Goal: Task Accomplishment & Management: Manage account settings

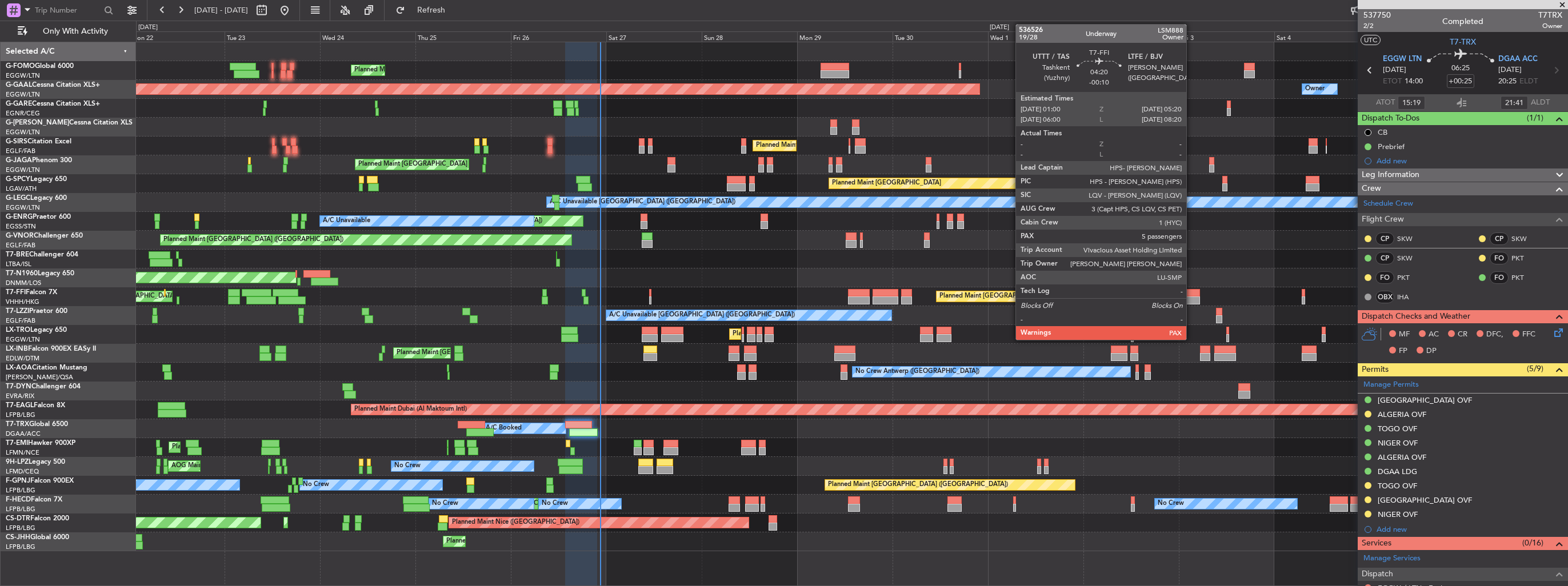
click at [1192, 297] on div at bounding box center [1191, 300] width 18 height 8
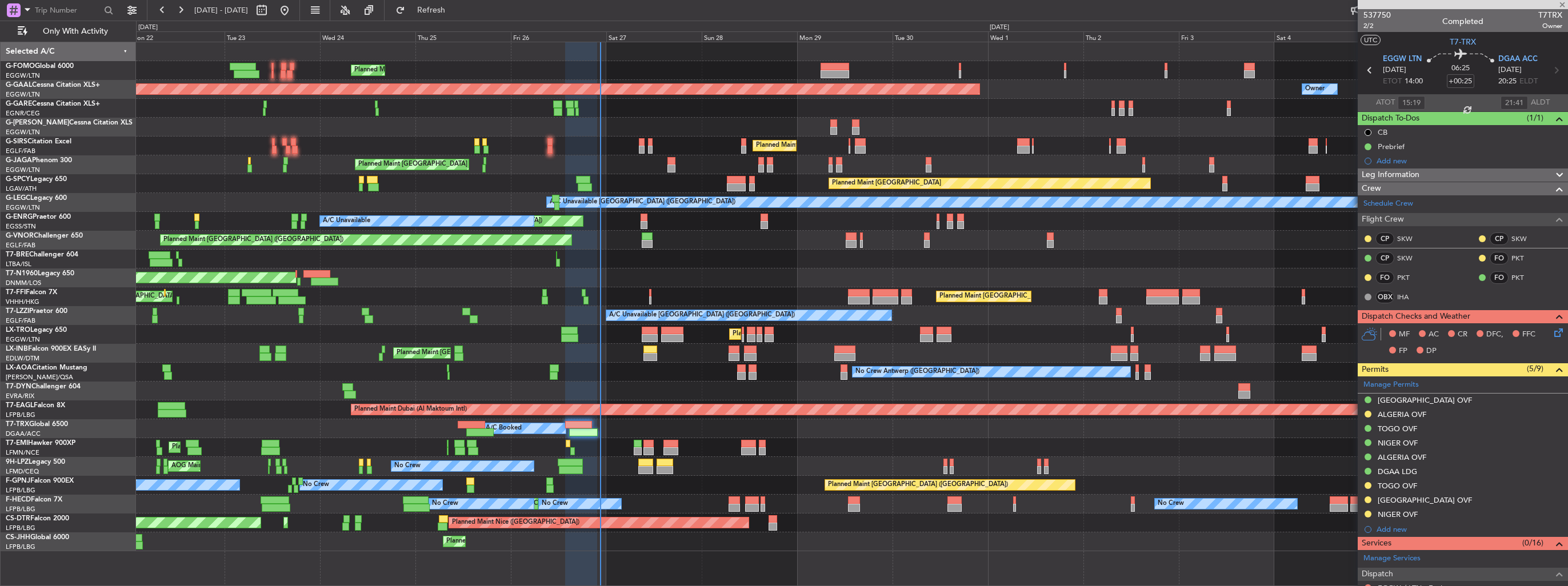
type input "-00:10"
type input "5"
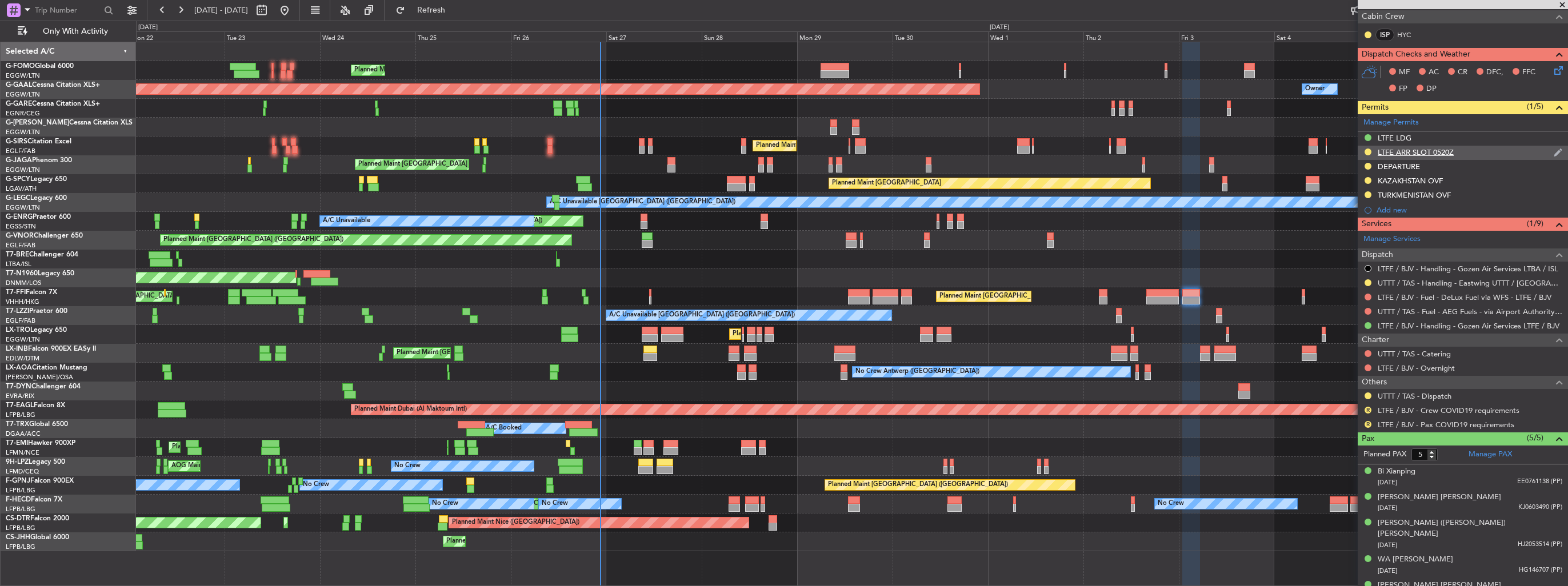
scroll to position [265, 0]
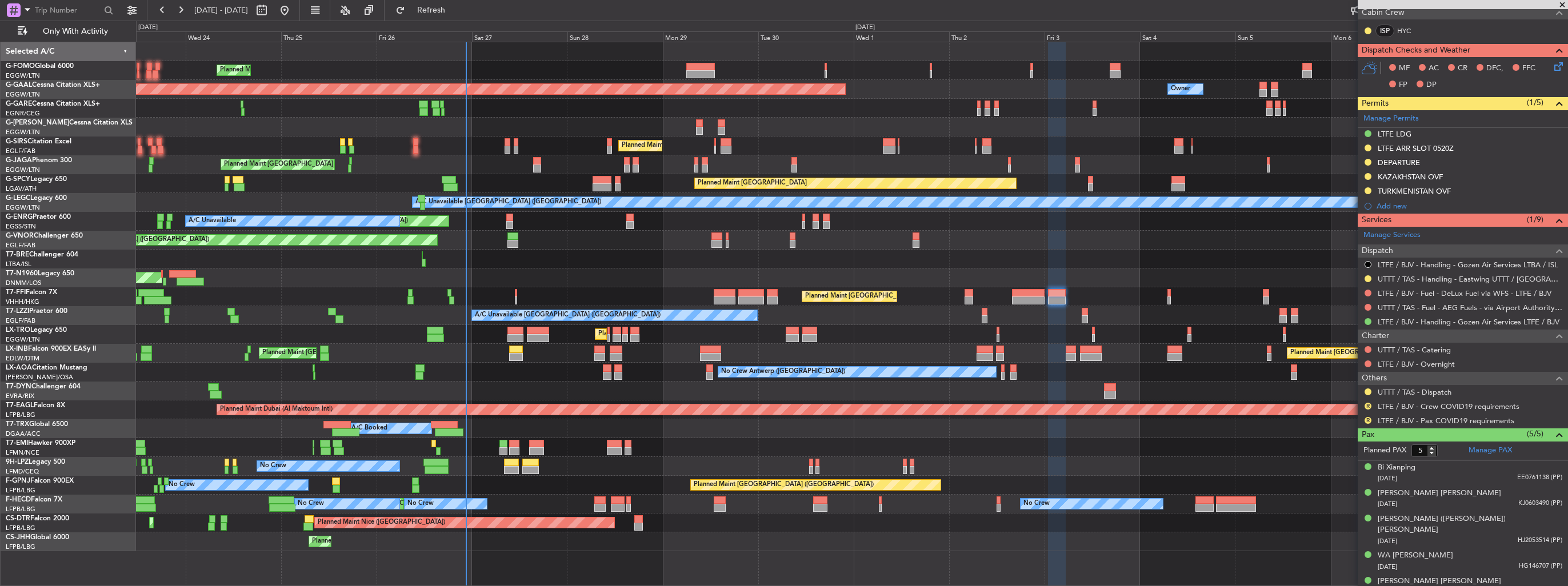
click at [1014, 331] on div "Planned Maint [GEOGRAPHIC_DATA] ([GEOGRAPHIC_DATA]) Owner Planned [GEOGRAPHIC_D…" at bounding box center [852, 297] width 1432 height 509
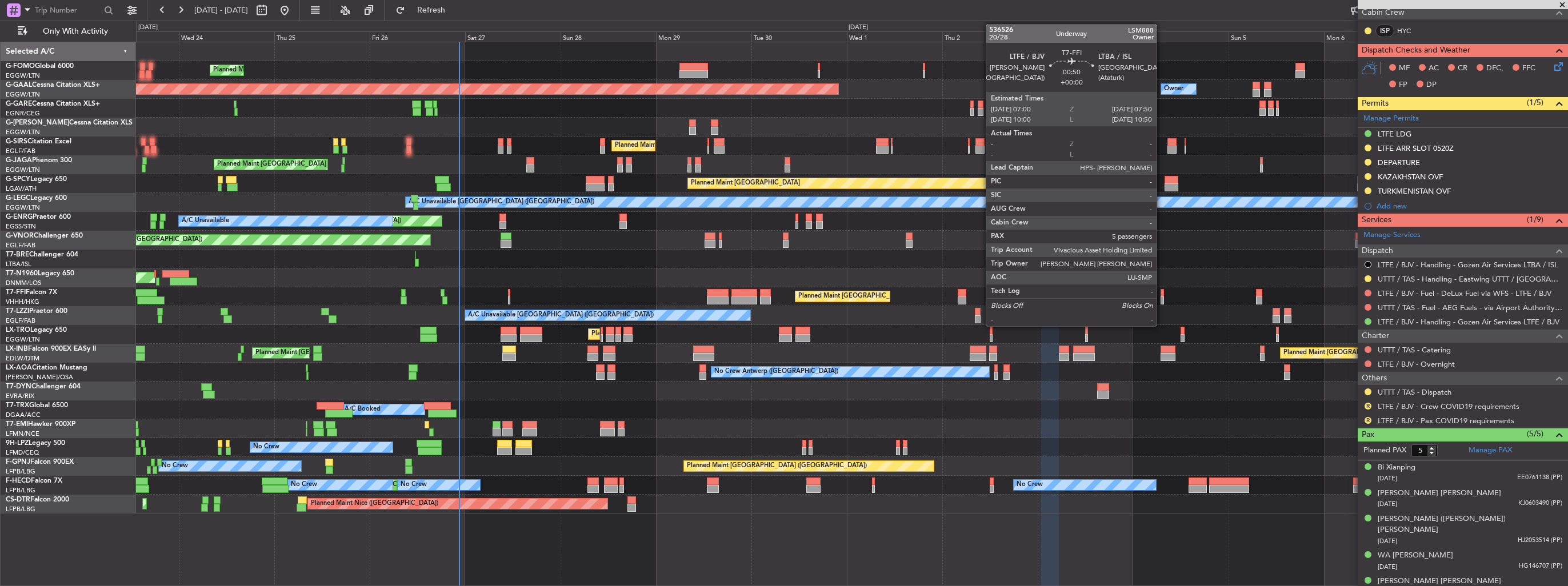
click at [1162, 294] on div at bounding box center [1163, 293] width 3 height 8
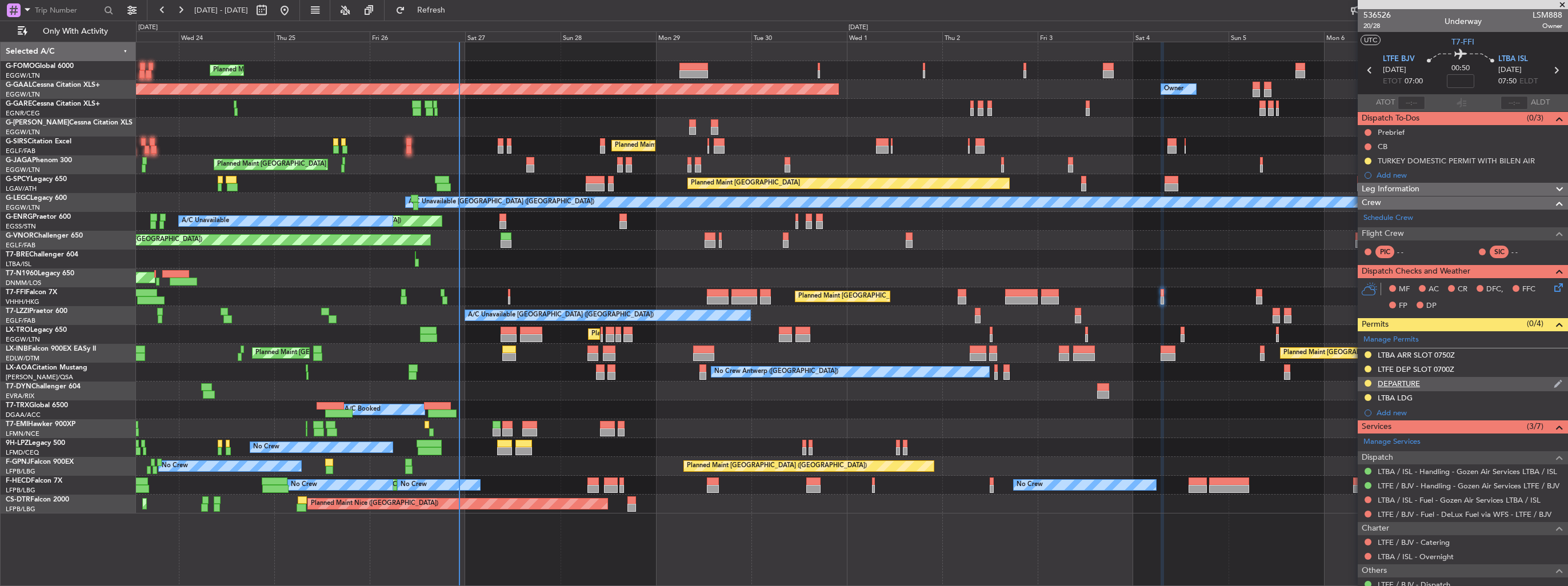
scroll to position [193, 0]
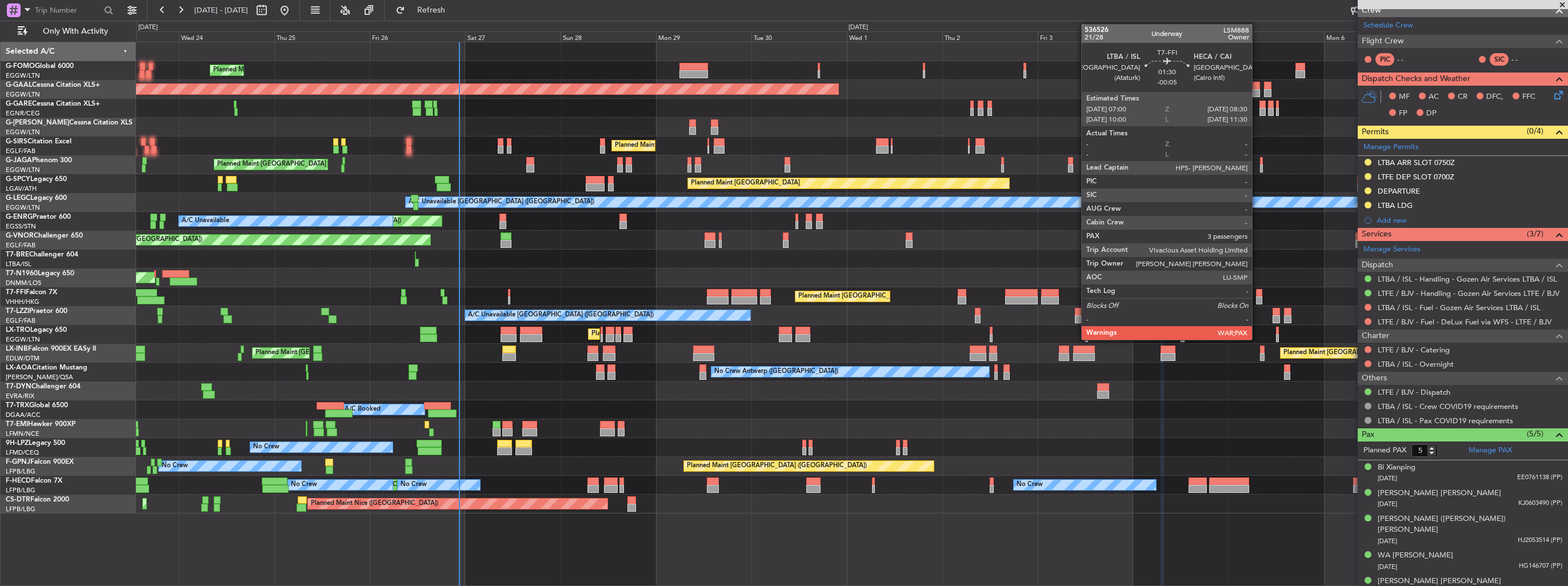
click at [1257, 291] on div at bounding box center [1259, 293] width 6 height 8
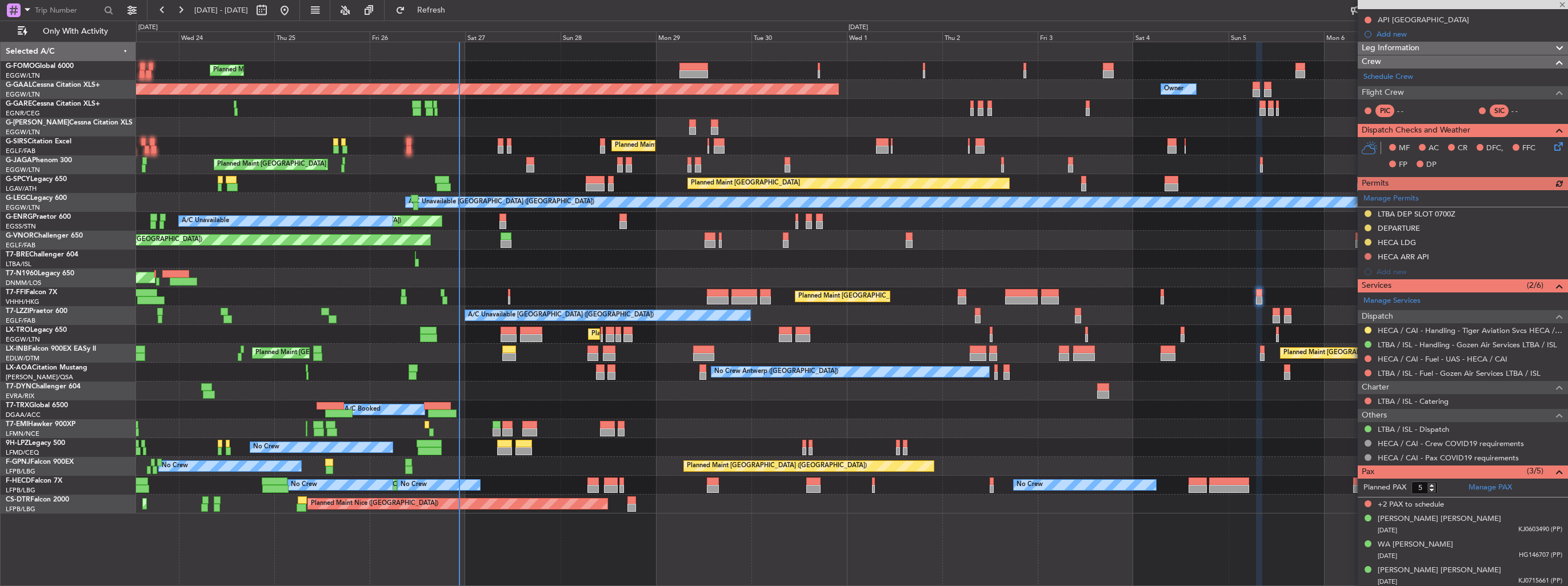
scroll to position [142, 0]
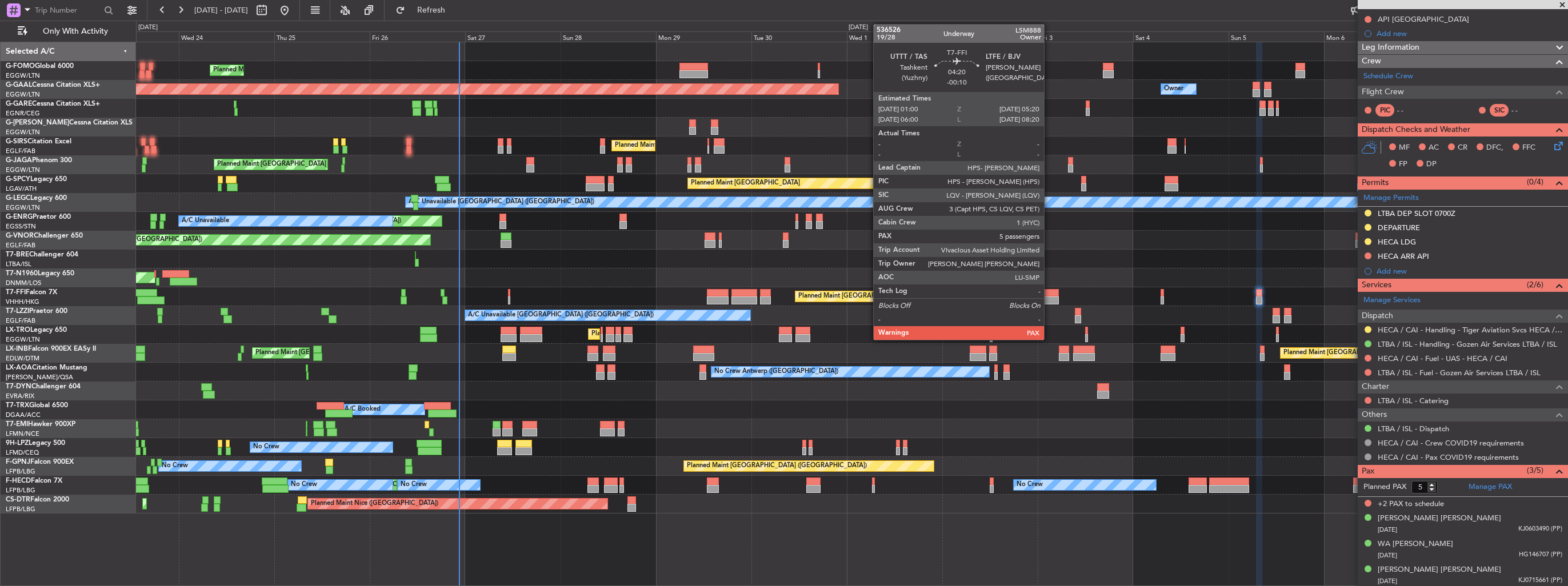
click at [1049, 293] on div at bounding box center [1050, 293] width 18 height 8
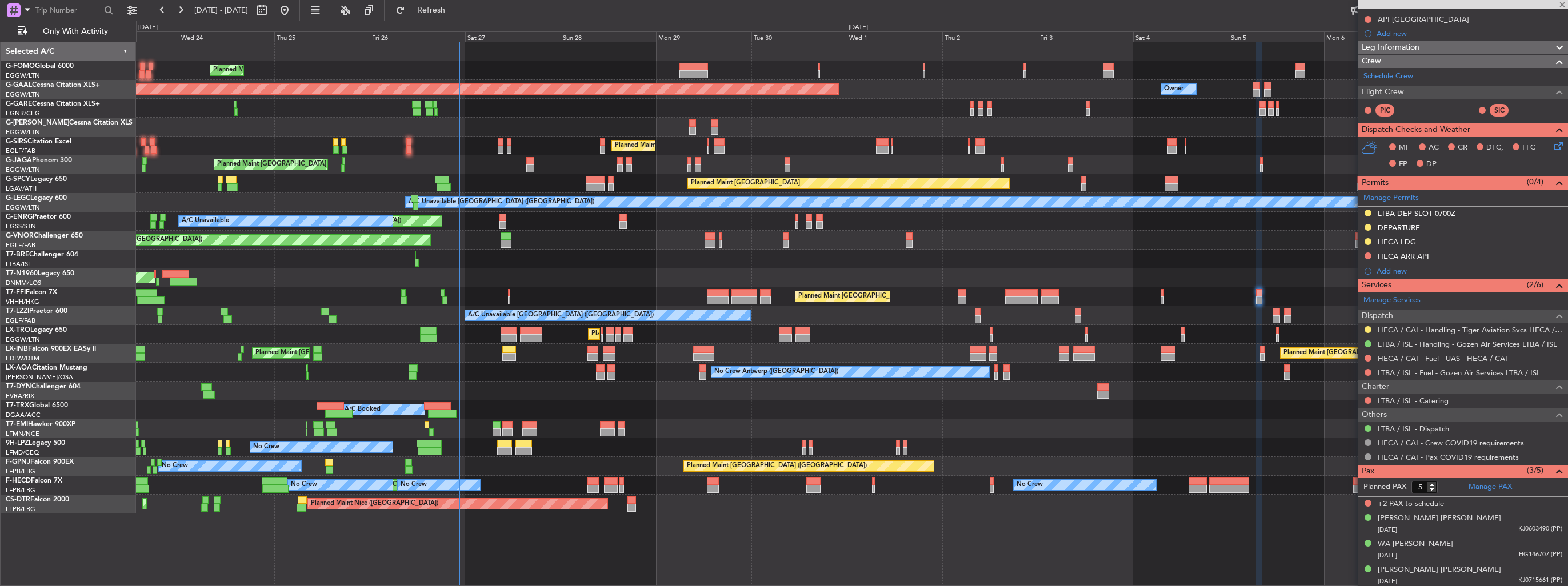
type input "-00:10"
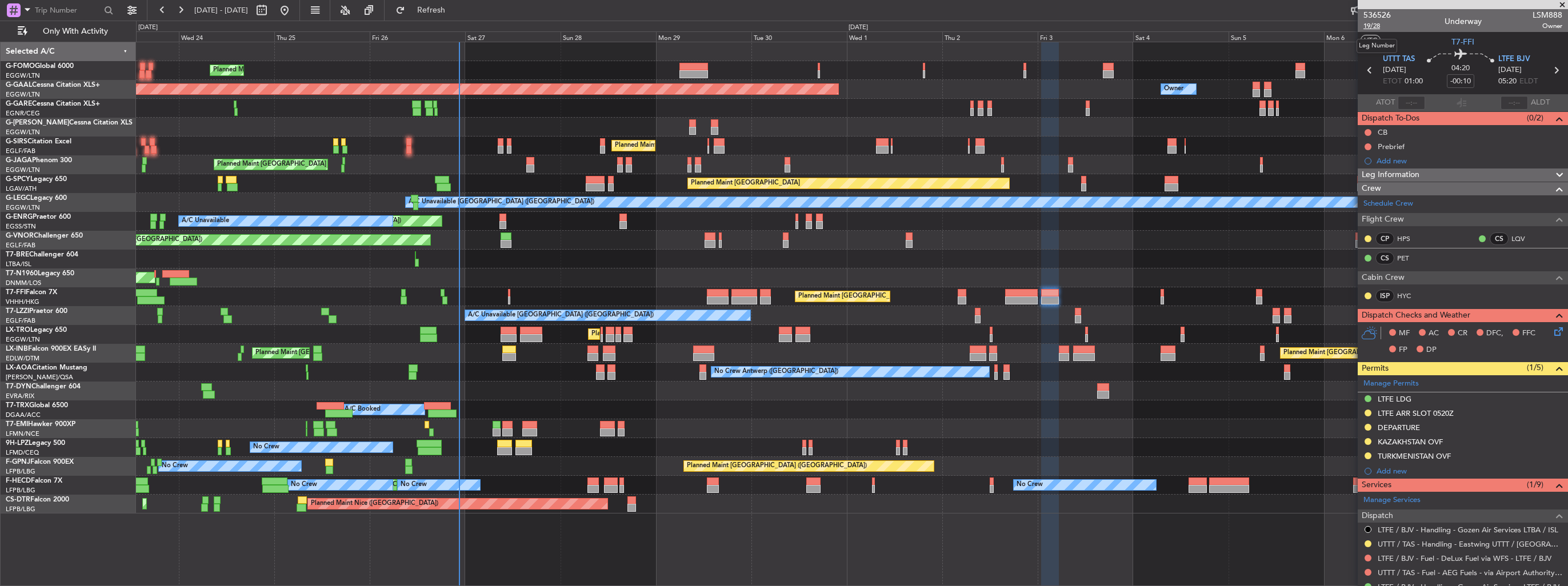
click at [1374, 27] on span "19/28" at bounding box center [1378, 26] width 28 height 9
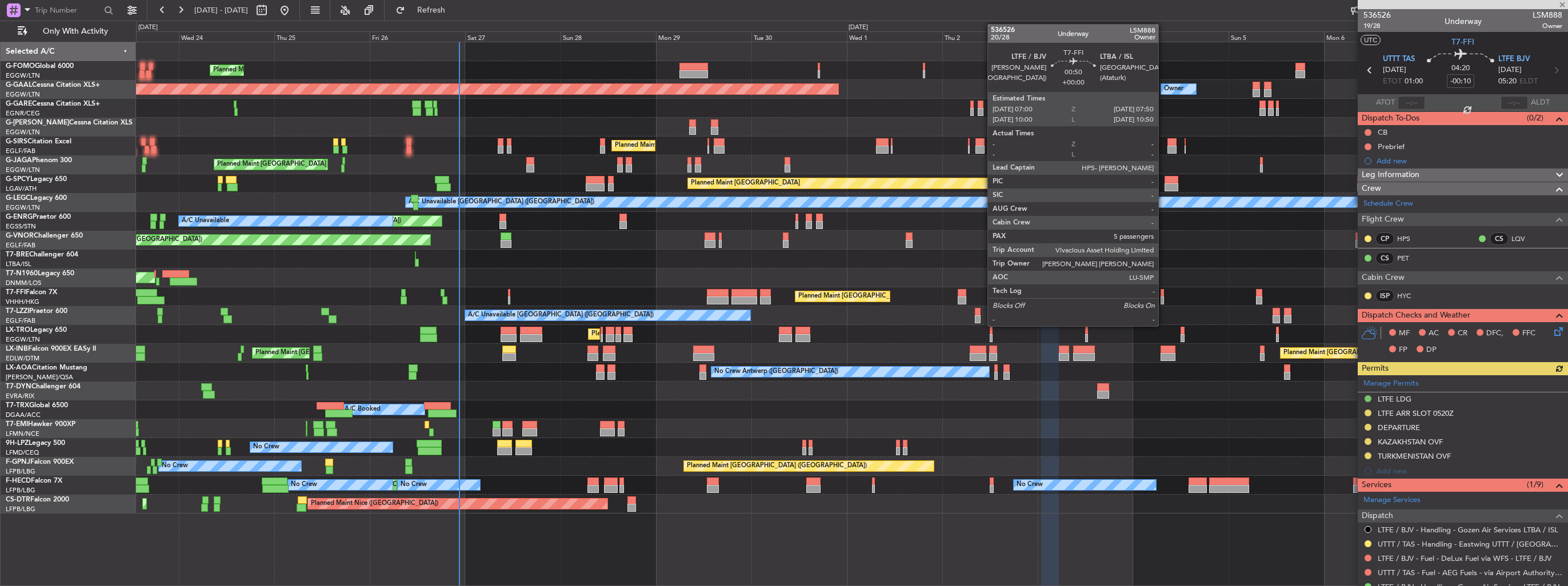
click at [1164, 297] on div at bounding box center [1163, 300] width 3 height 8
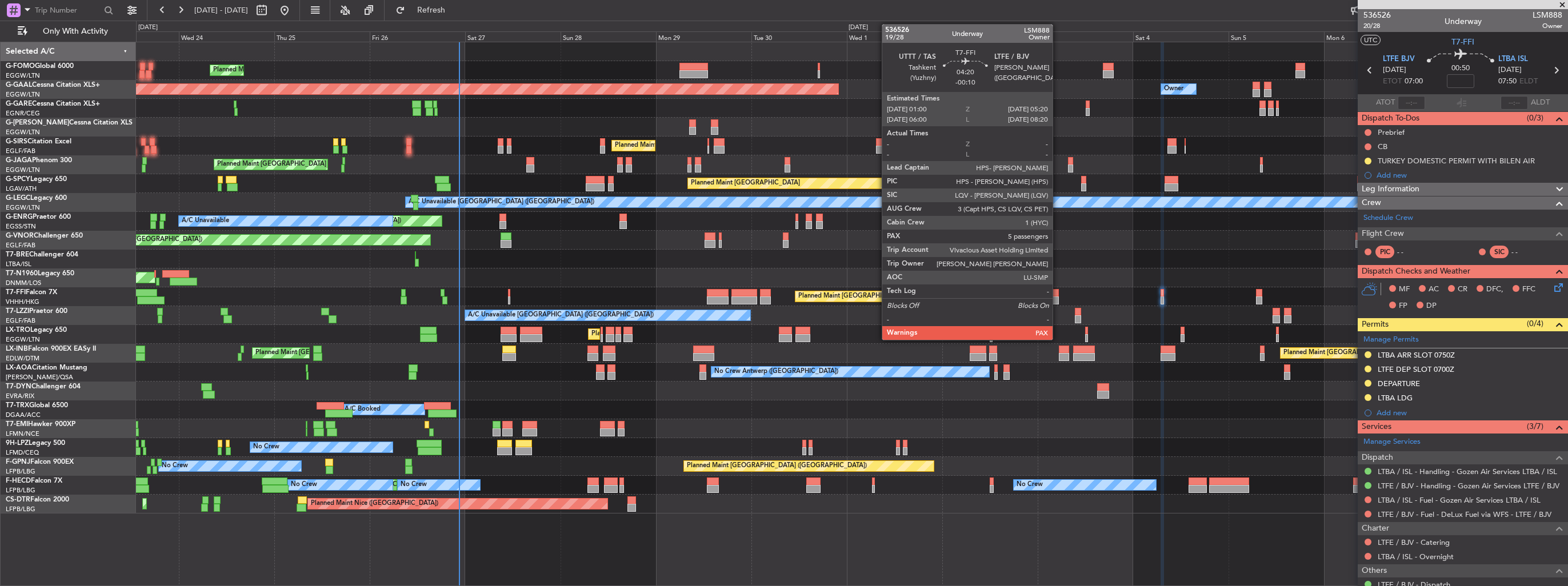
click at [1055, 293] on div at bounding box center [1050, 293] width 18 height 8
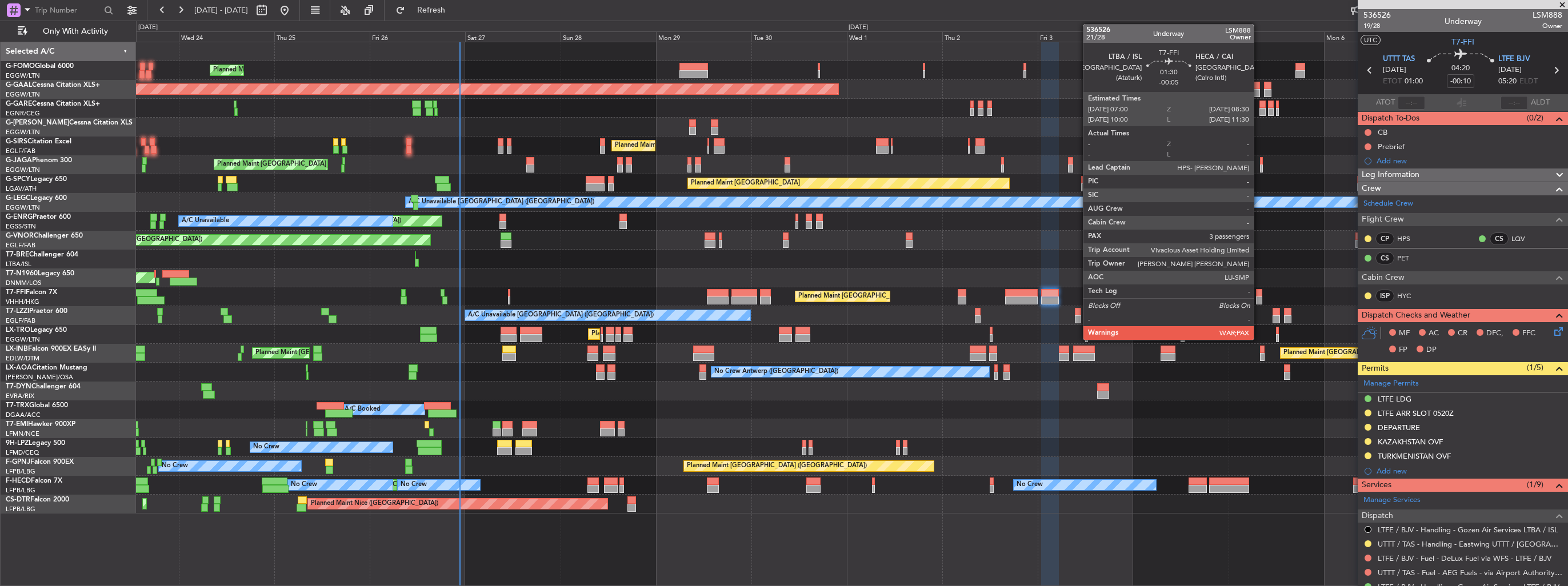
click at [1259, 298] on div at bounding box center [1259, 300] width 6 height 8
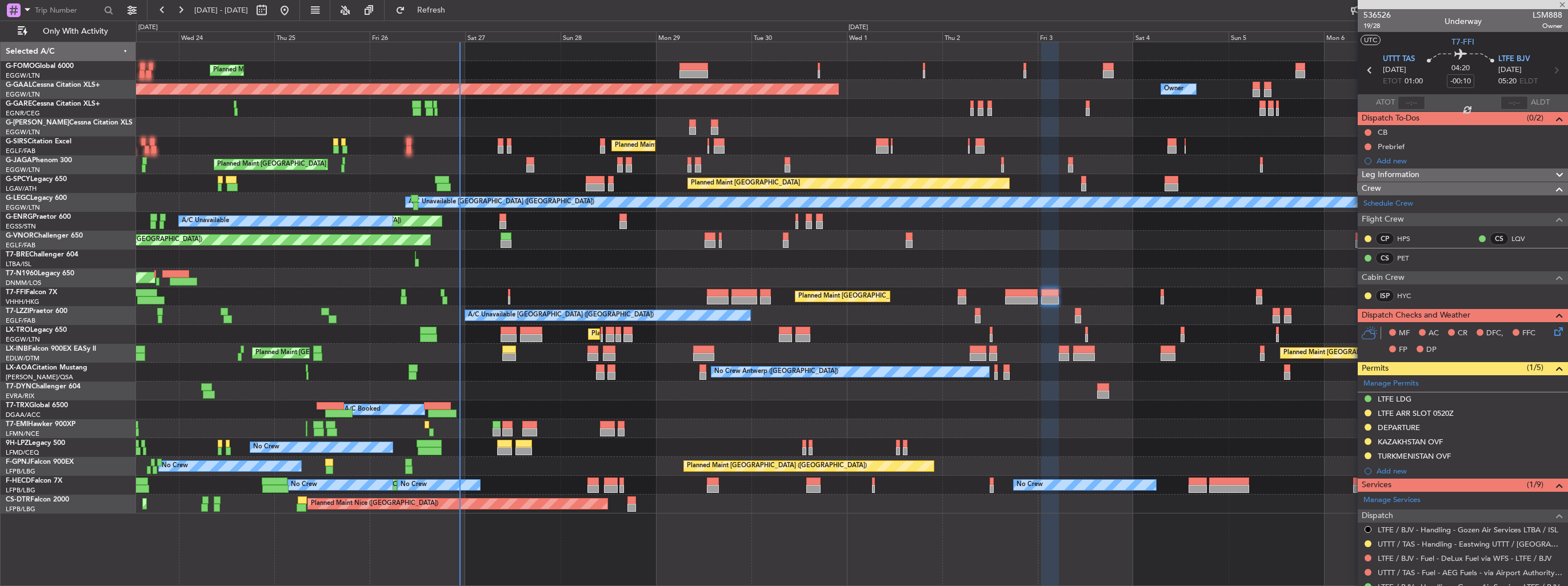
type input "-00:05"
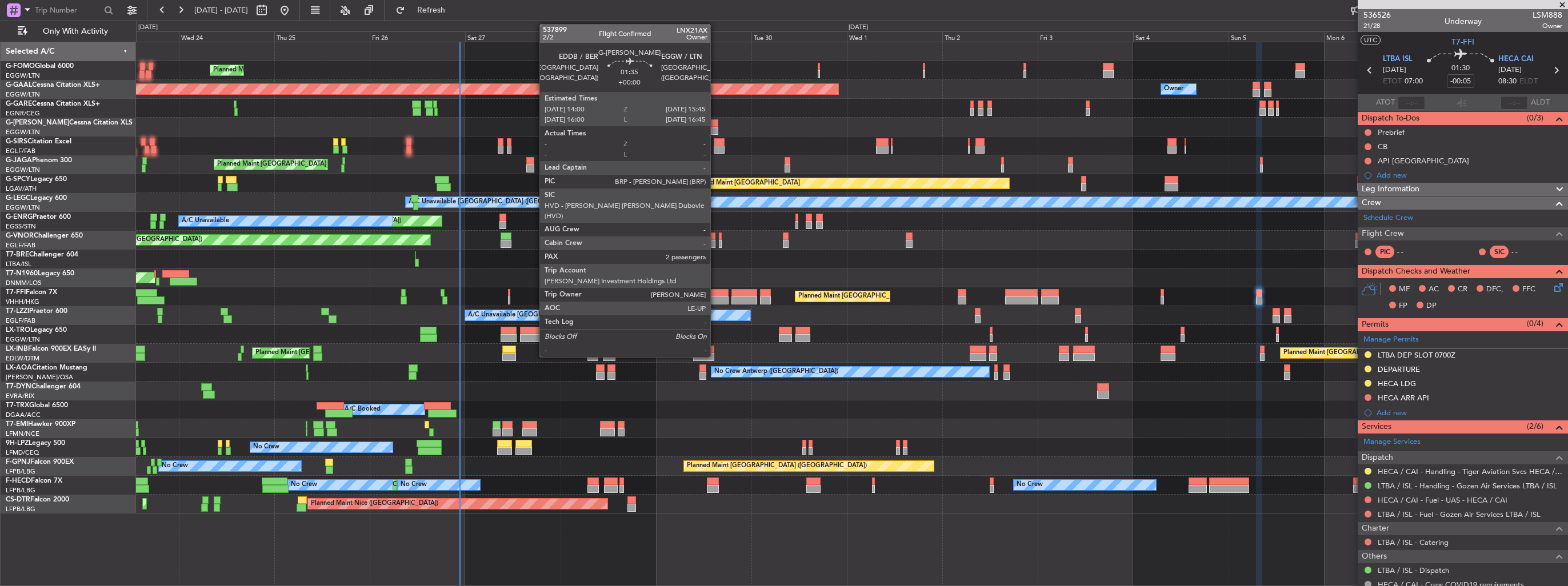
click at [715, 125] on div at bounding box center [714, 123] width 8 height 8
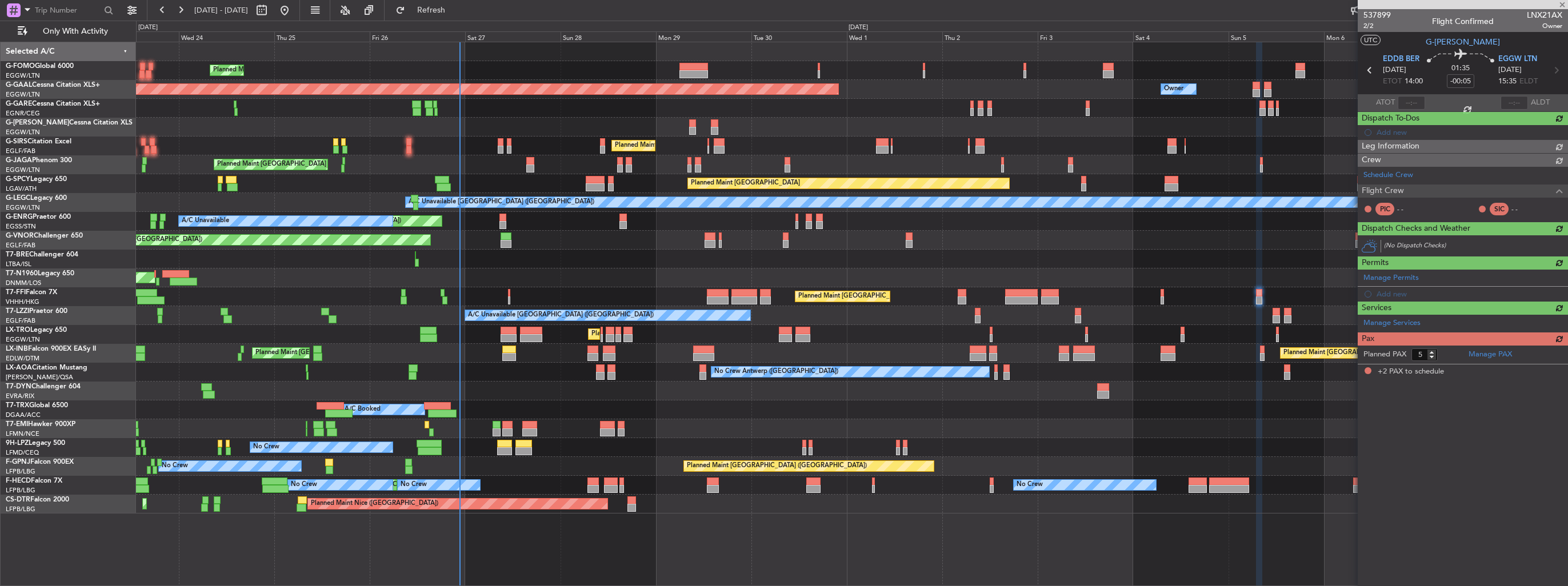
type input "2"
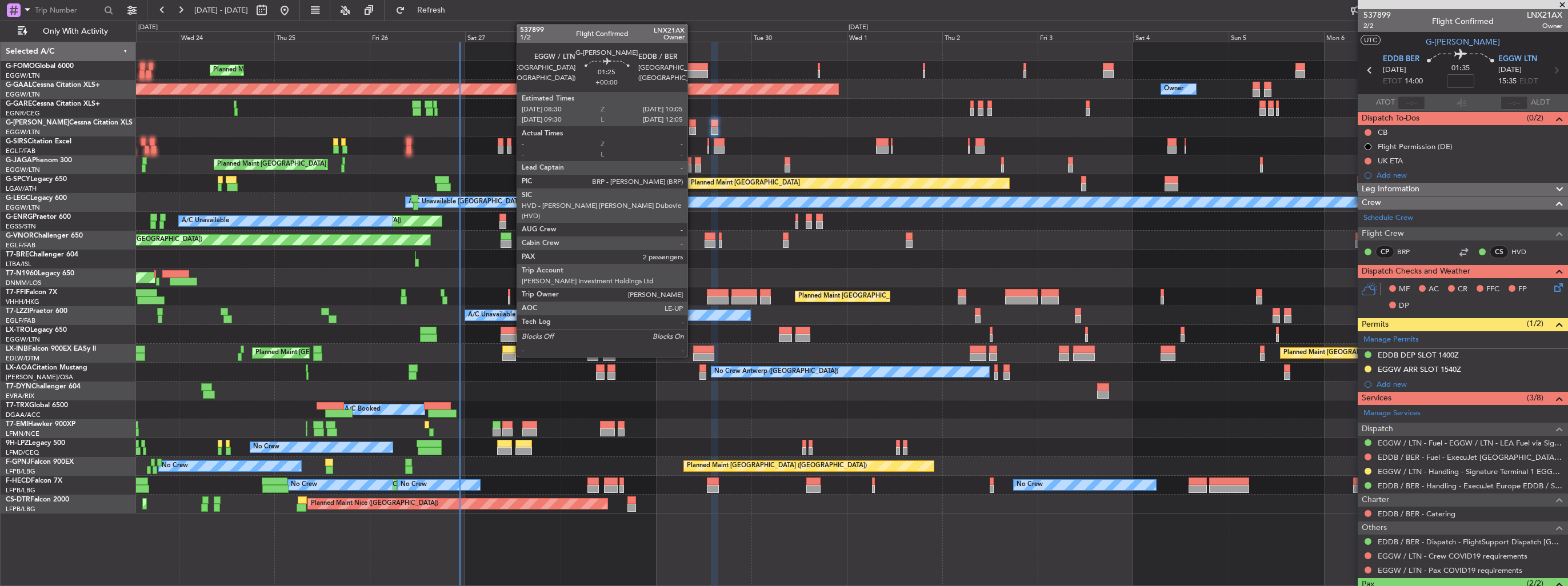
click at [693, 126] on div at bounding box center [693, 130] width 7 height 8
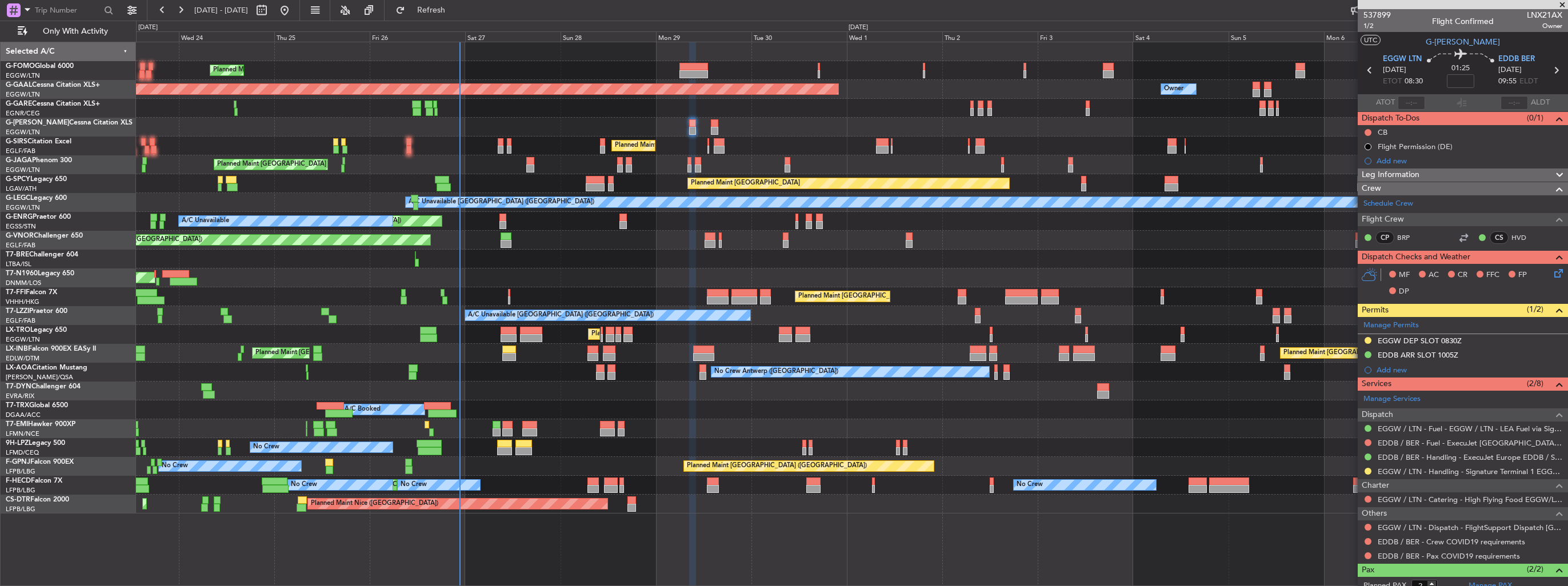
click at [1366, 340] on button at bounding box center [1368, 341] width 7 height 7
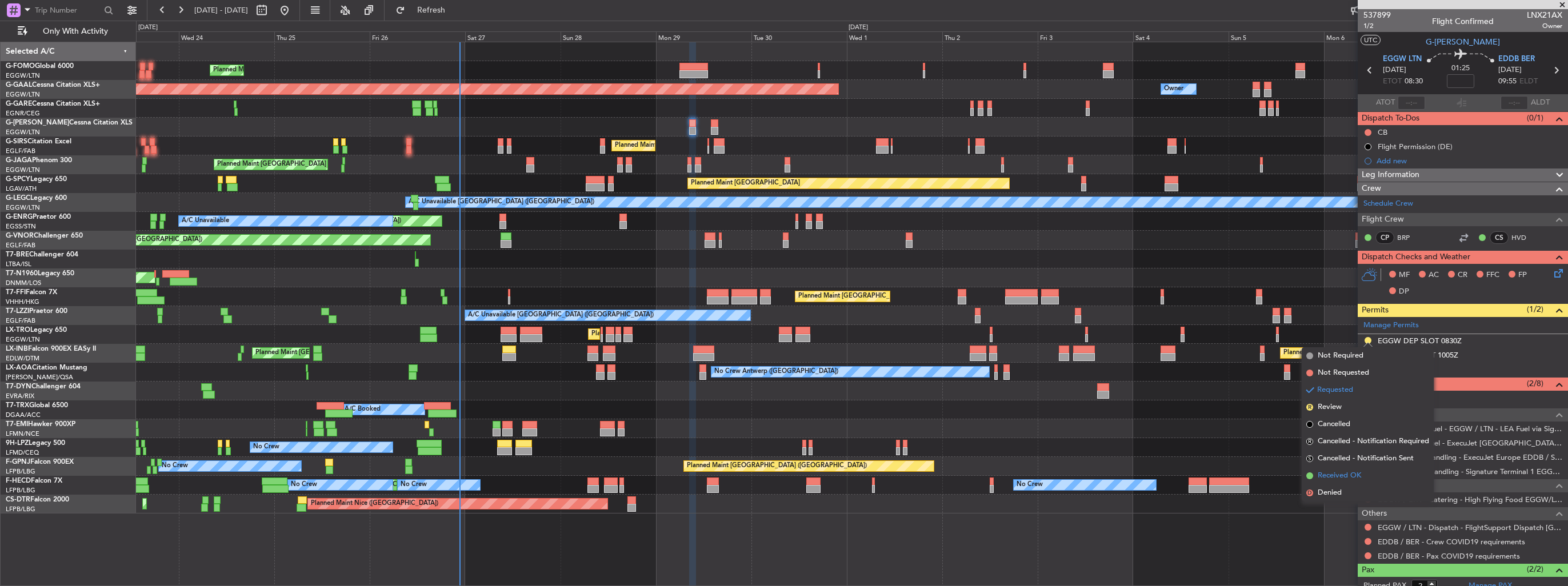
click at [1351, 472] on span "Received OK" at bounding box center [1339, 476] width 43 height 11
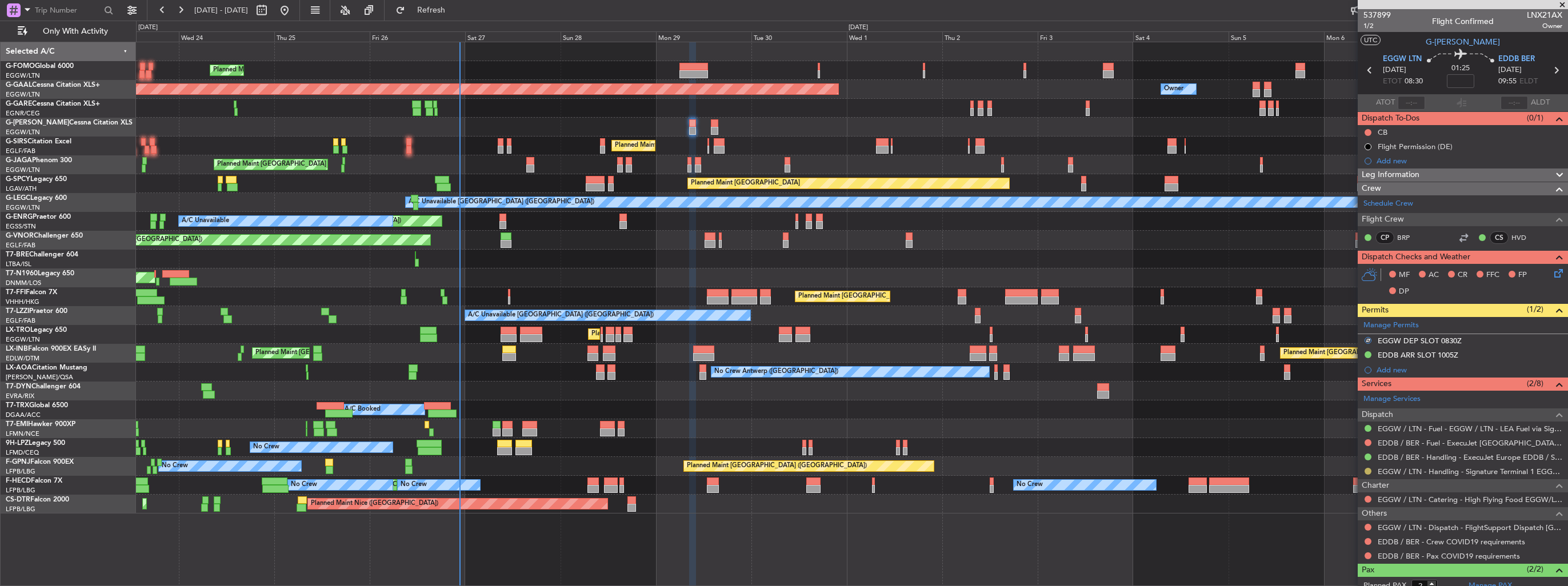
click at [1368, 470] on button at bounding box center [1368, 472] width 7 height 7
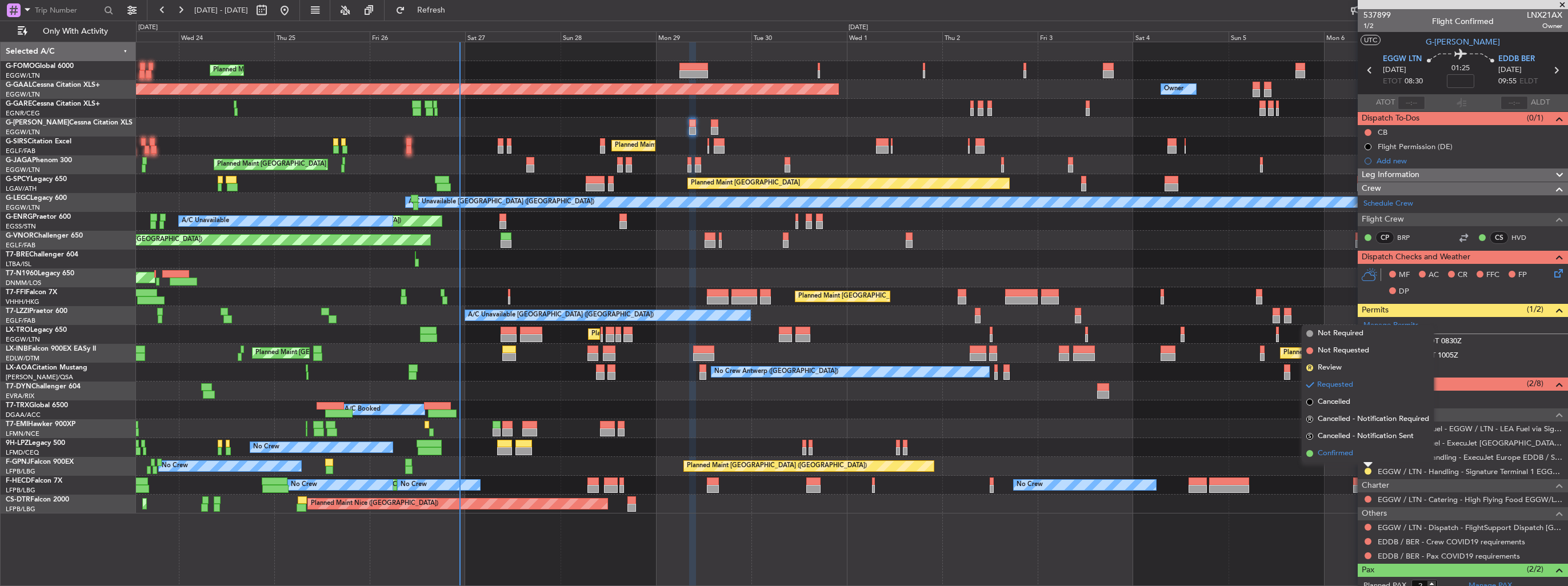
click at [1352, 453] on span "Confirmed" at bounding box center [1335, 453] width 35 height 11
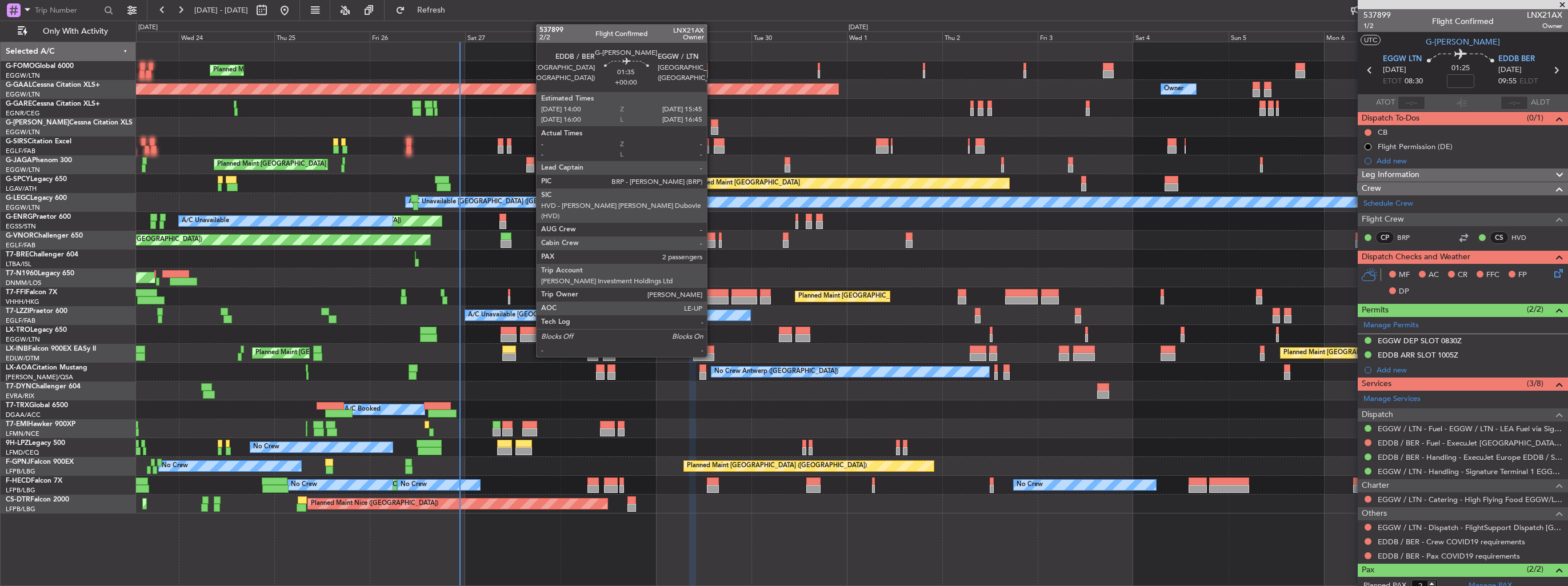
click at [713, 128] on div at bounding box center [714, 130] width 8 height 8
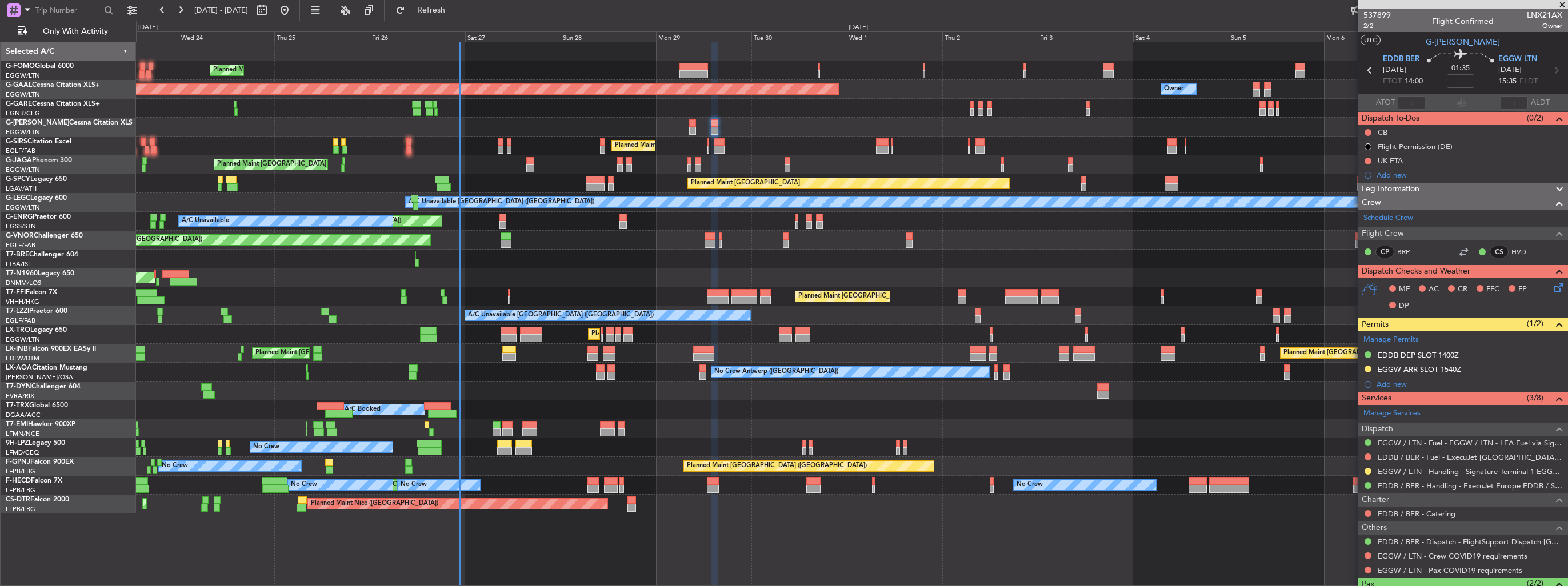
click at [1369, 367] on button at bounding box center [1368, 369] width 7 height 7
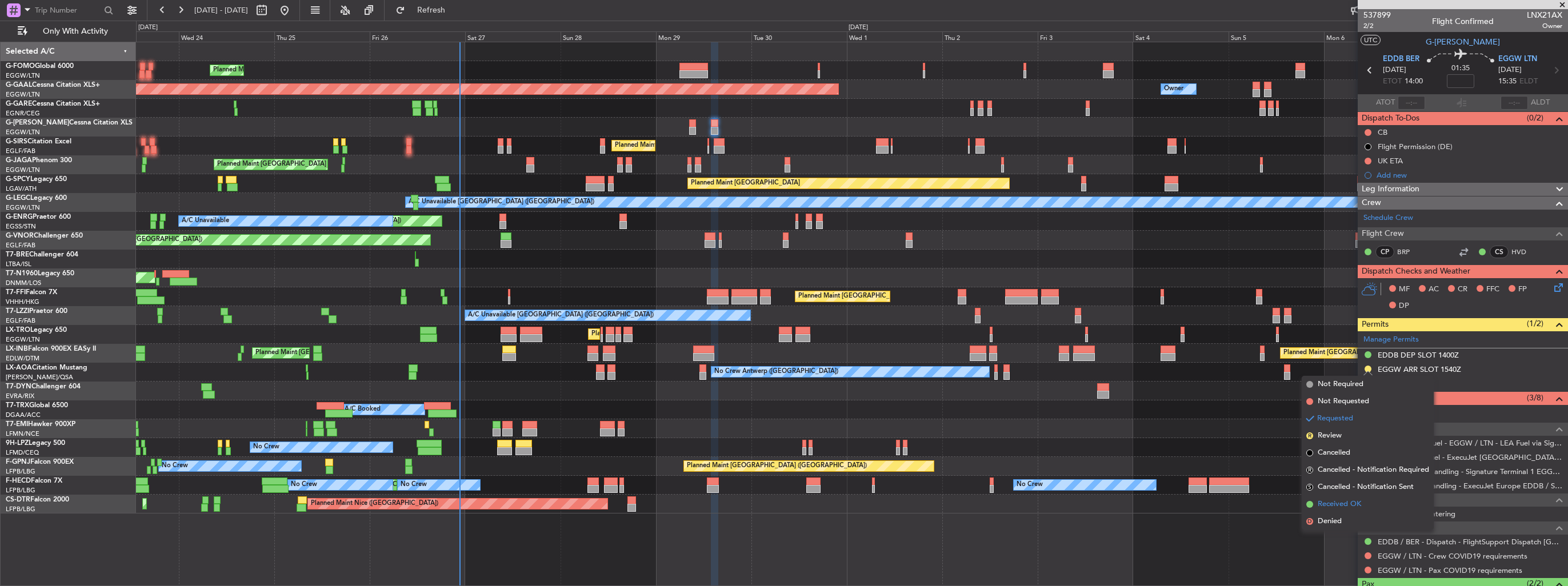
click at [1330, 499] on span "Received OK" at bounding box center [1339, 504] width 43 height 11
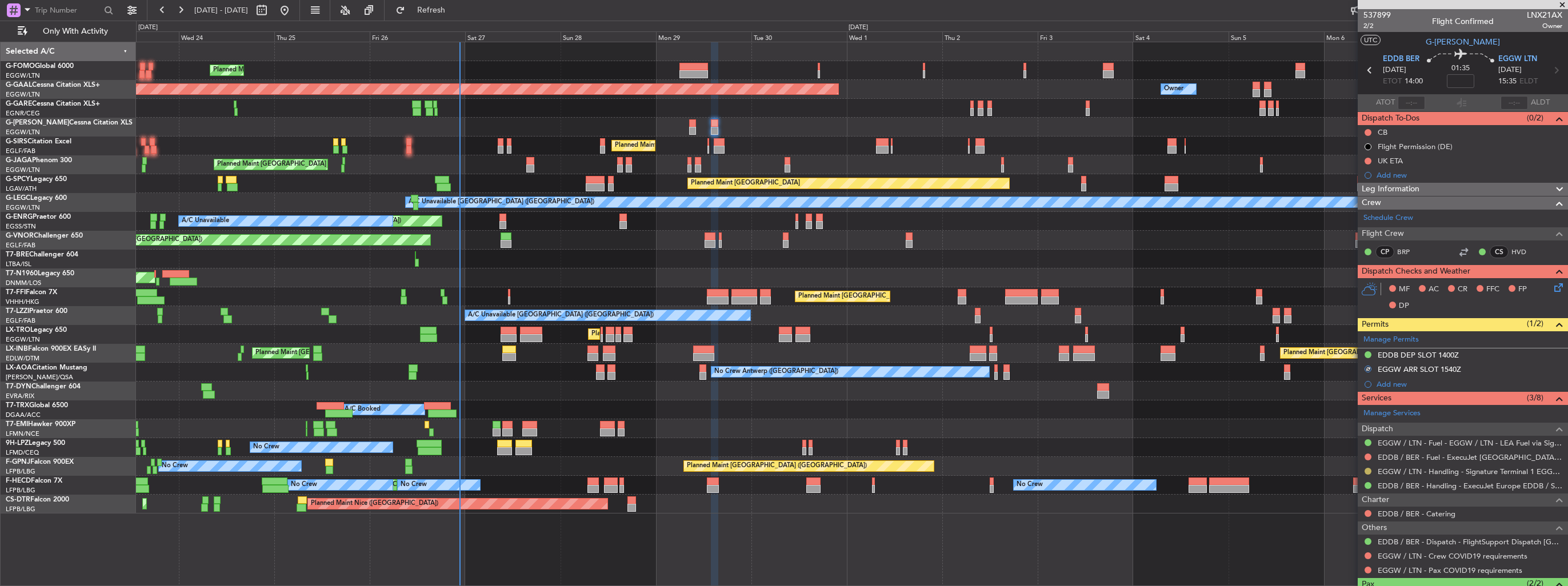
click at [1369, 469] on button at bounding box center [1368, 472] width 7 height 7
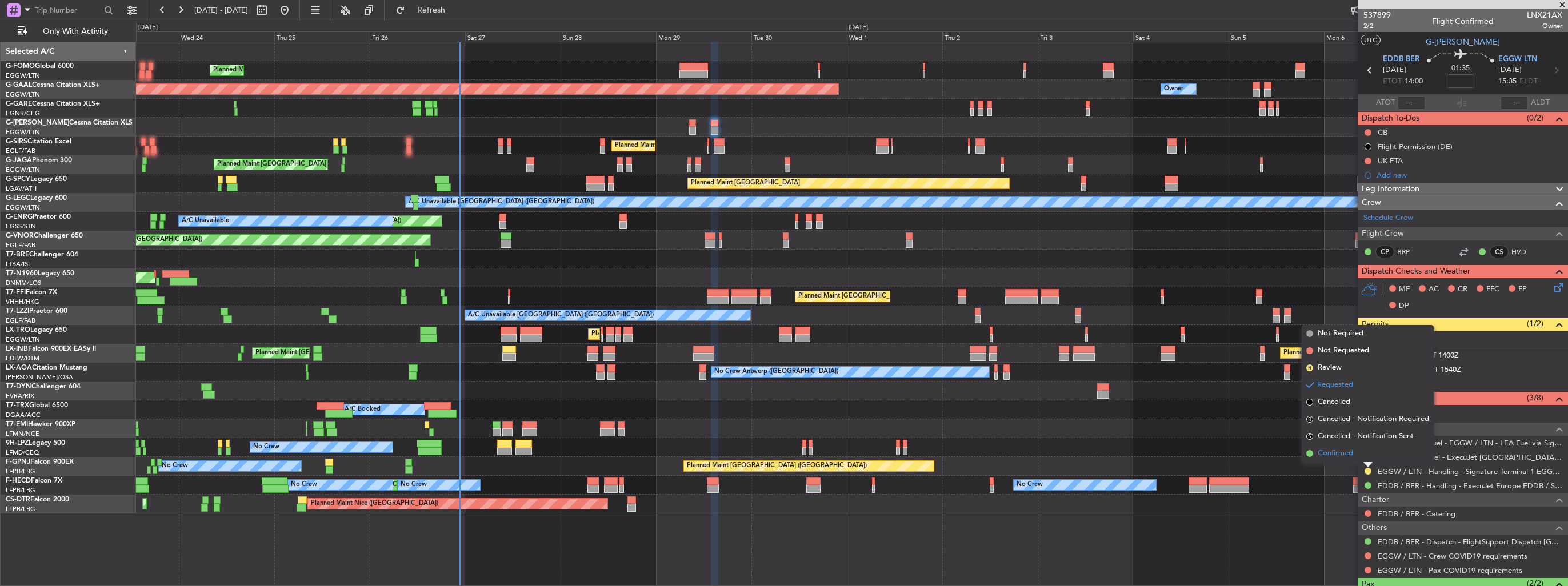
click at [1356, 457] on li "Confirmed" at bounding box center [1367, 453] width 132 height 17
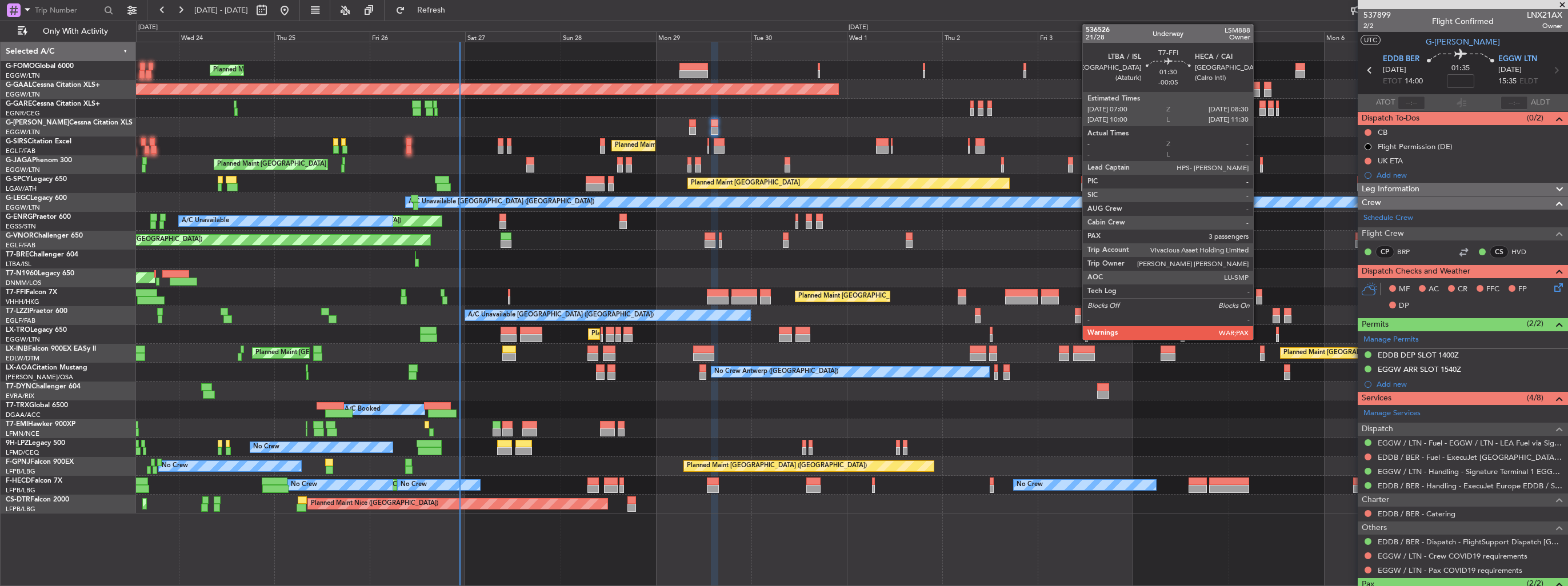
click at [1258, 299] on div at bounding box center [1259, 300] width 6 height 8
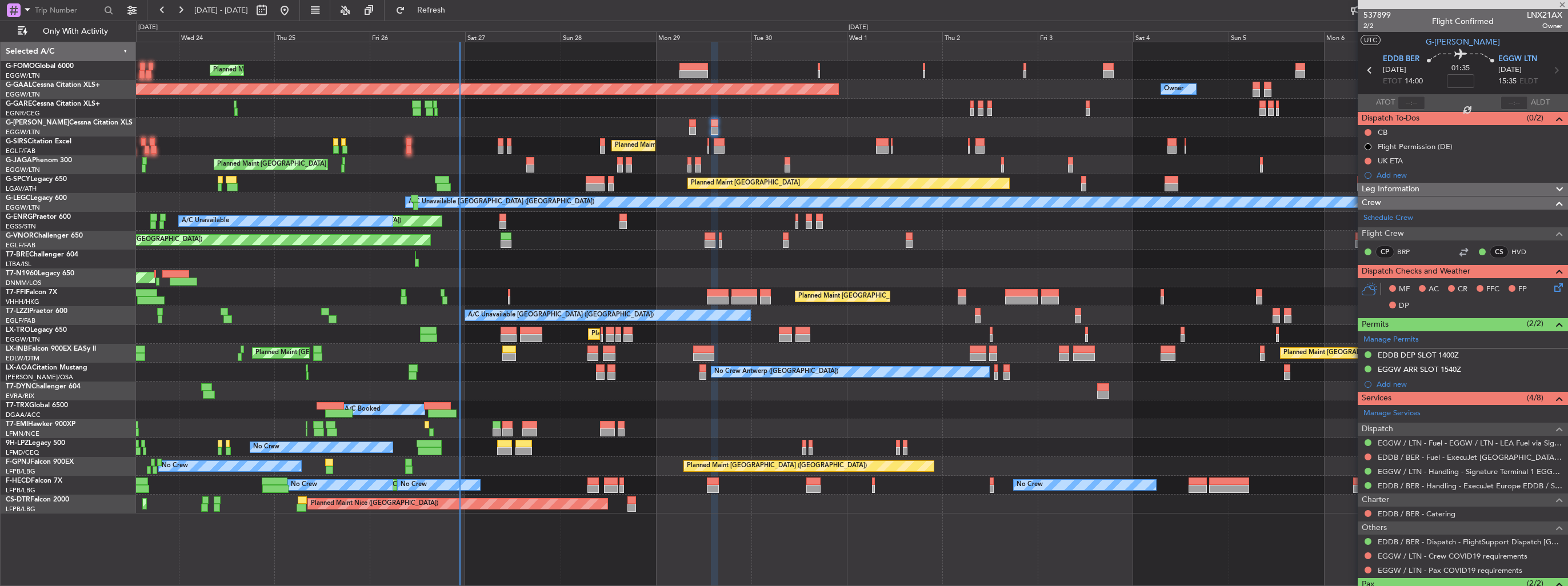
type input "-00:05"
type input "5"
